Goal: Task Accomplishment & Management: Manage account settings

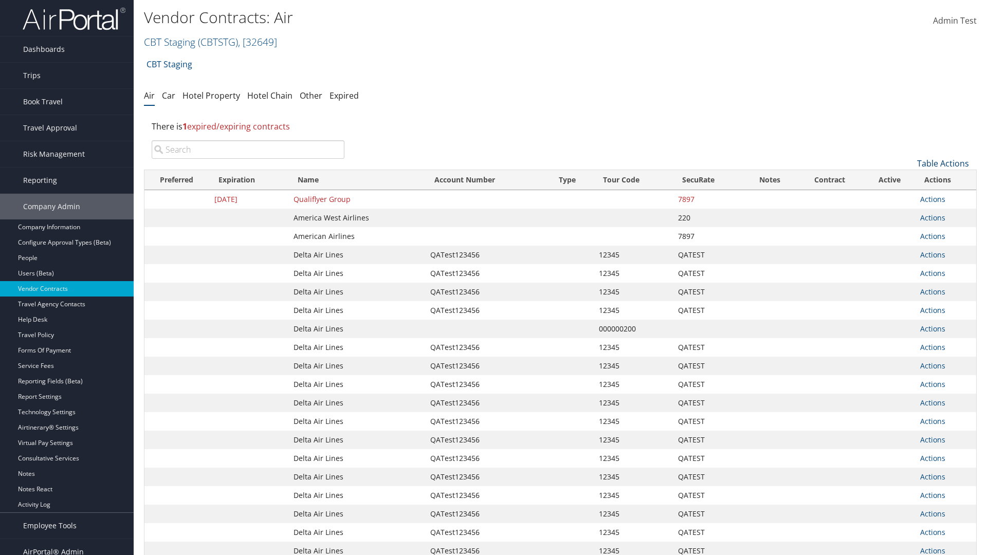
click at [943, 164] on link "Table Actions" at bounding box center [943, 163] width 52 height 11
click at [909, 179] on link "Create New Contract" at bounding box center [908, 179] width 135 height 17
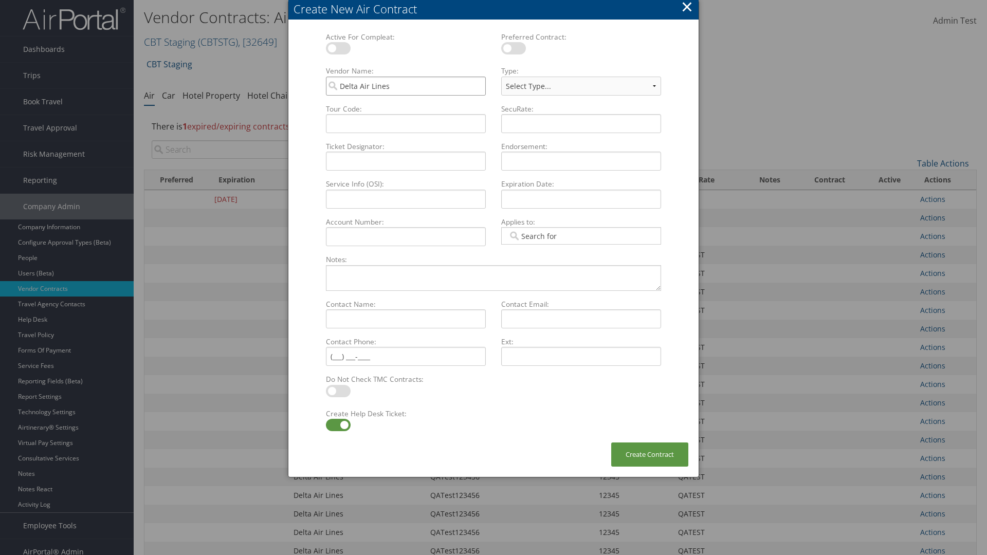
type input "Delta Air Lines"
type input "QATest123456"
type input "12345"
type input "QATEST"
select select "[object Object]"
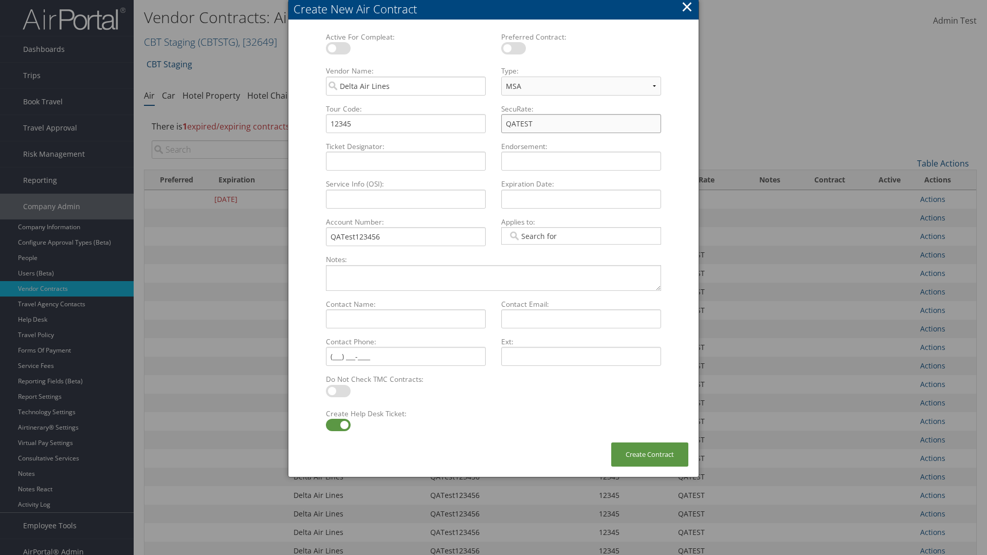
type input "QATEST"
click at [338, 425] on label at bounding box center [338, 425] width 25 height 12
click at [338, 425] on input "checkbox" at bounding box center [334, 427] width 7 height 7
checkbox input "false"
type input "[DATE]"
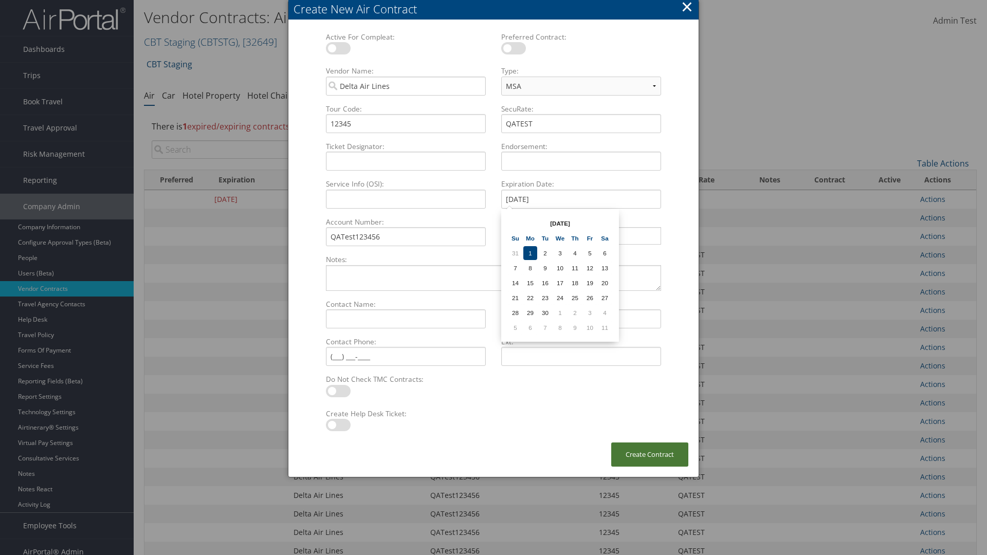
click at [650, 455] on button "Create Contract" at bounding box center [649, 455] width 77 height 24
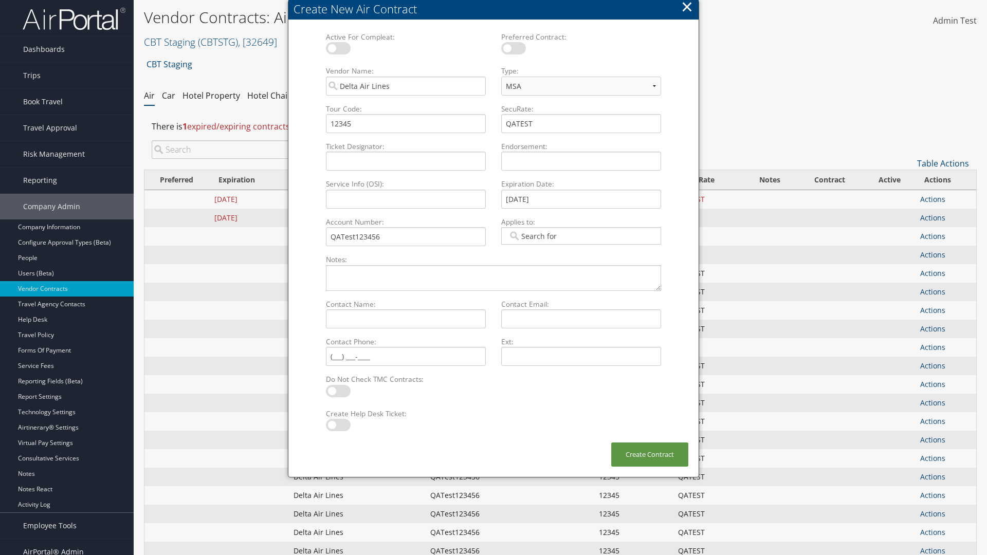
click at [248, 140] on input "search" at bounding box center [248, 149] width 193 height 19
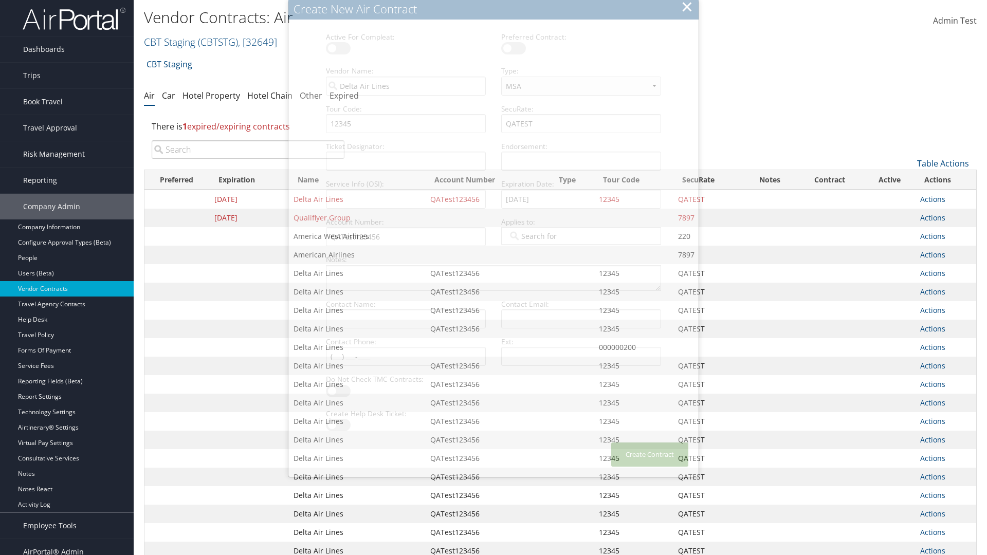
scroll to position [116, 0]
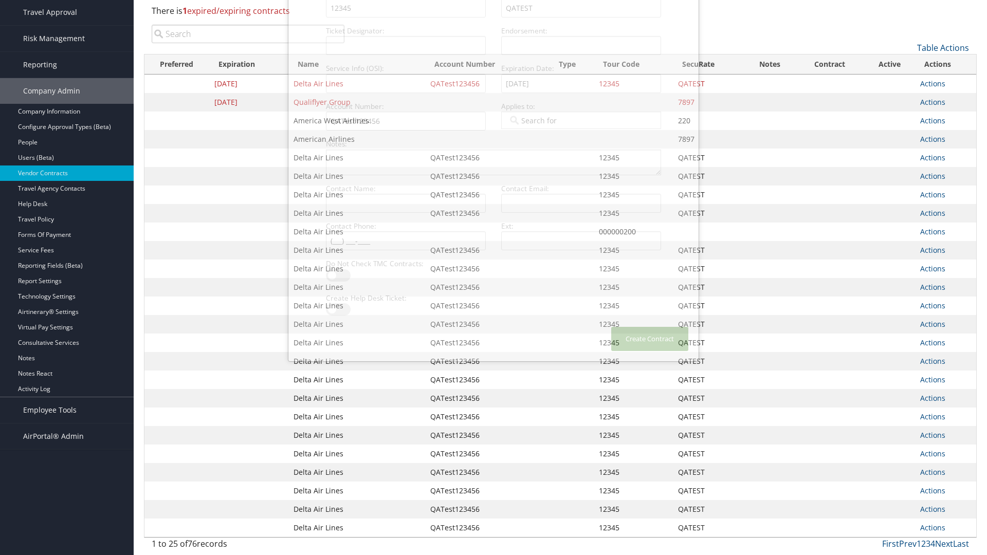
type input "QATest123456"
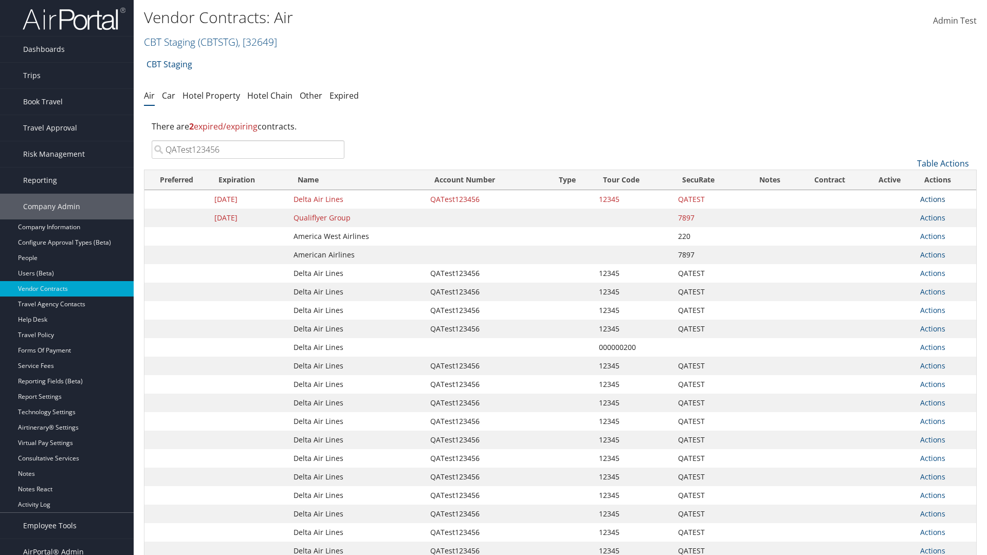
type input "QATest123456"
click at [933, 199] on link "Actions" at bounding box center [932, 199] width 25 height 10
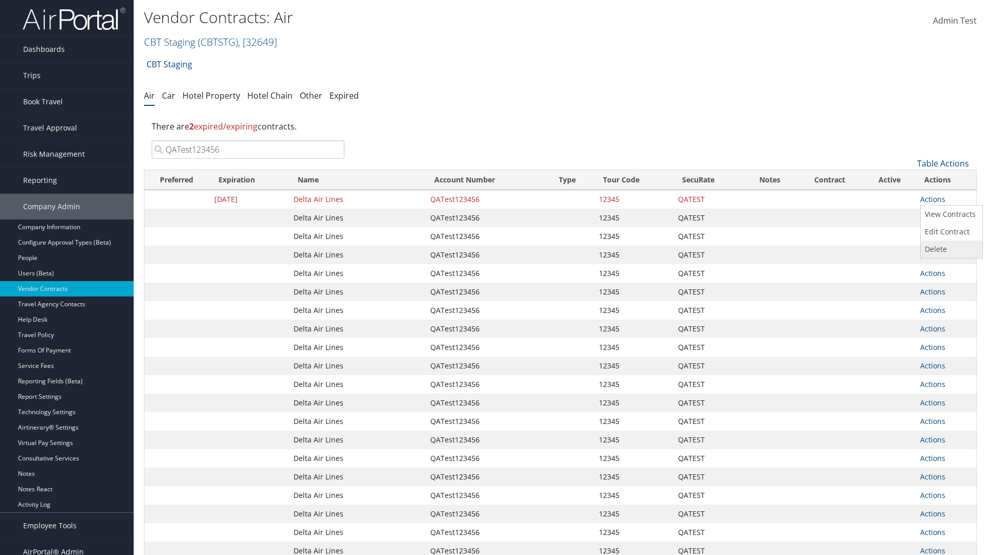
click at [950, 249] on link "Delete" at bounding box center [950, 249] width 59 height 17
